Goal: Information Seeking & Learning: Understand process/instructions

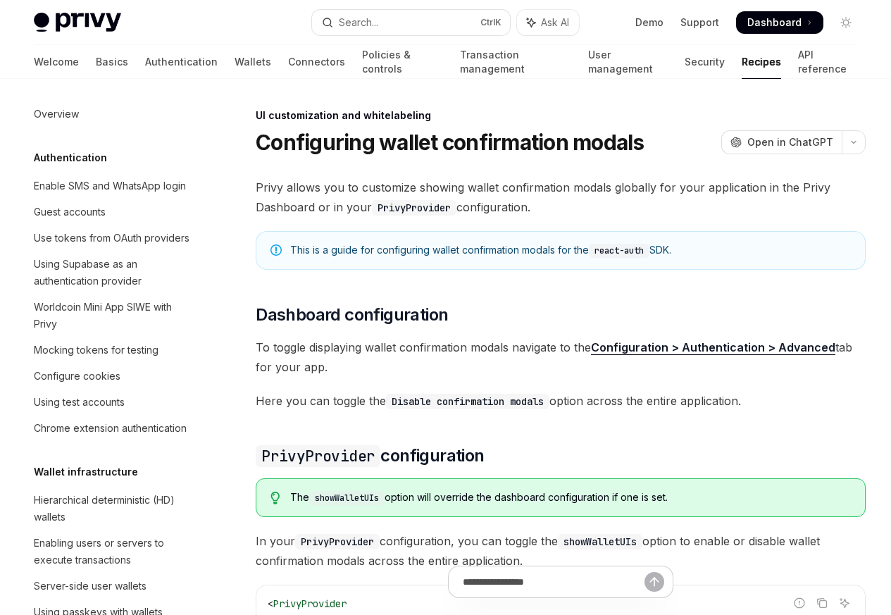
scroll to position [628, 0]
